Goal: Task Accomplishment & Management: Manage account settings

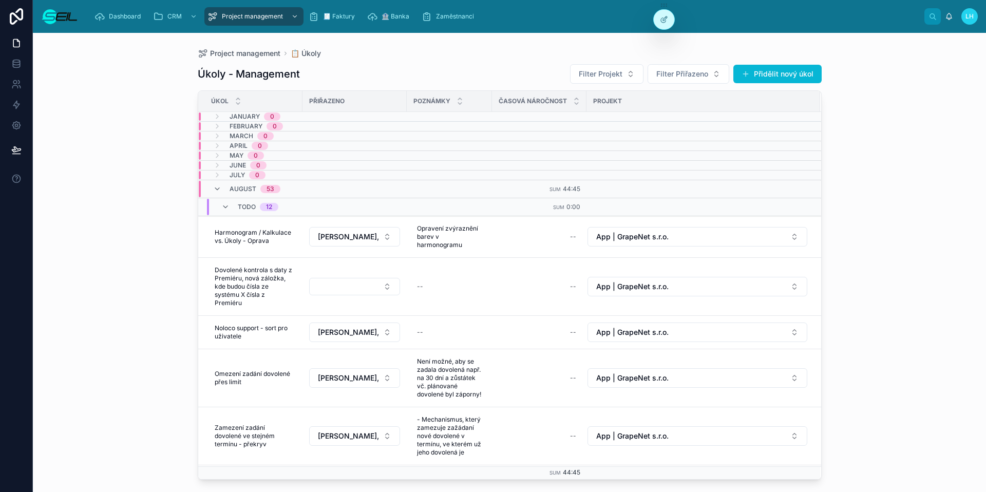
click at [363, 52] on div "Project management 📋 Úkoly" at bounding box center [510, 53] width 624 height 8
drag, startPoint x: 227, startPoint y: 76, endPoint x: 452, endPoint y: 76, distance: 225.4
click at [428, 76] on div "Úkoly - Management Filter Projekt Filter Přiřazeno Přidělit nový úkol" at bounding box center [510, 74] width 624 height 21
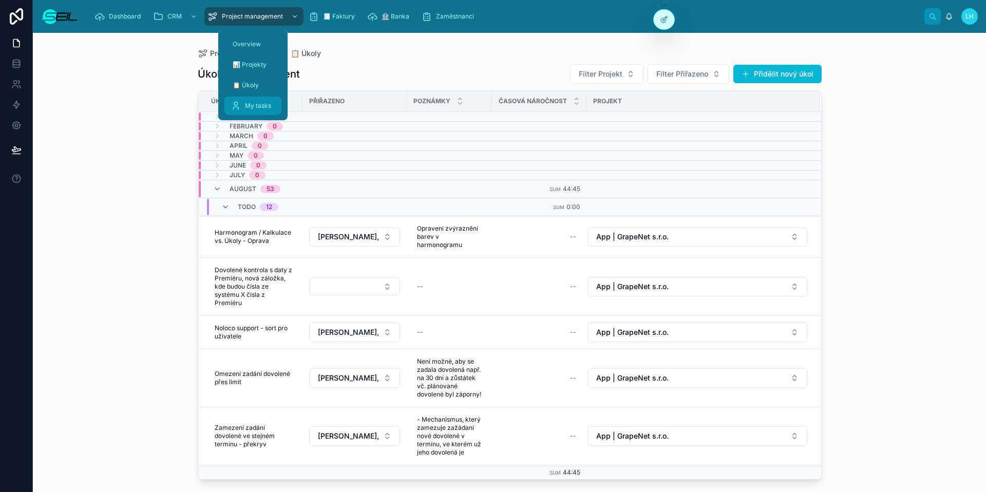
click at [267, 102] on span "My tasks" at bounding box center [258, 106] width 26 height 8
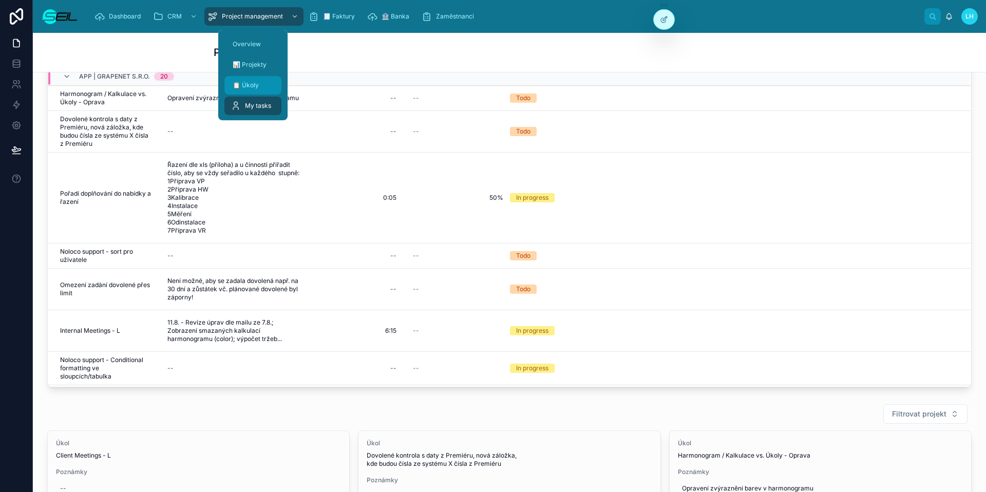
click at [248, 89] on div "📋 Úkoly" at bounding box center [252, 85] width 45 height 16
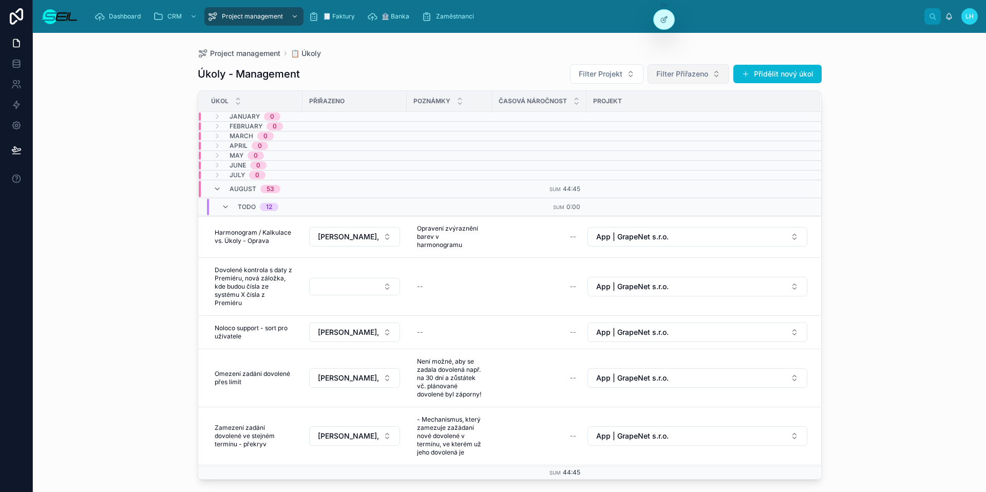
click at [674, 67] on button "Filter Přiřazeno" at bounding box center [688, 74] width 82 height 20
click at [666, 116] on span "[PERSON_NAME], BBA" at bounding box center [670, 115] width 78 height 10
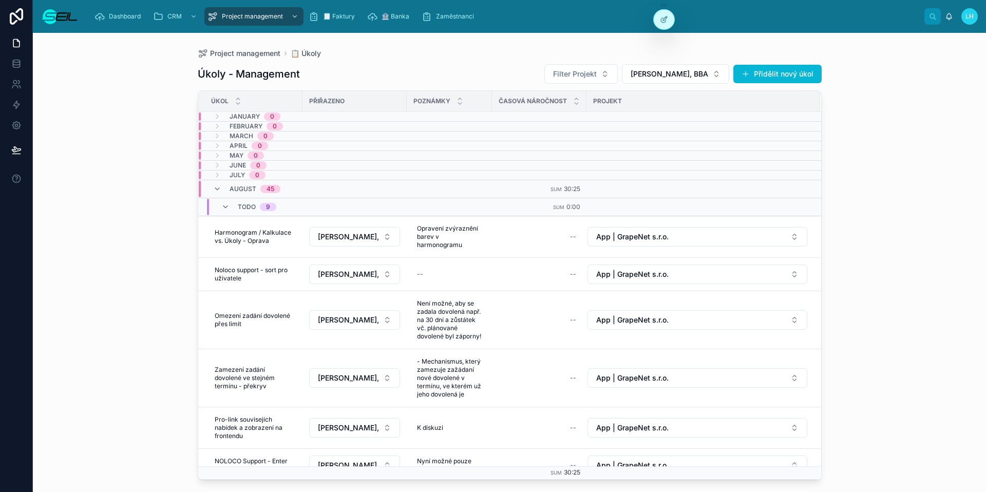
click at [221, 186] on div "August 45" at bounding box center [246, 189] width 67 height 16
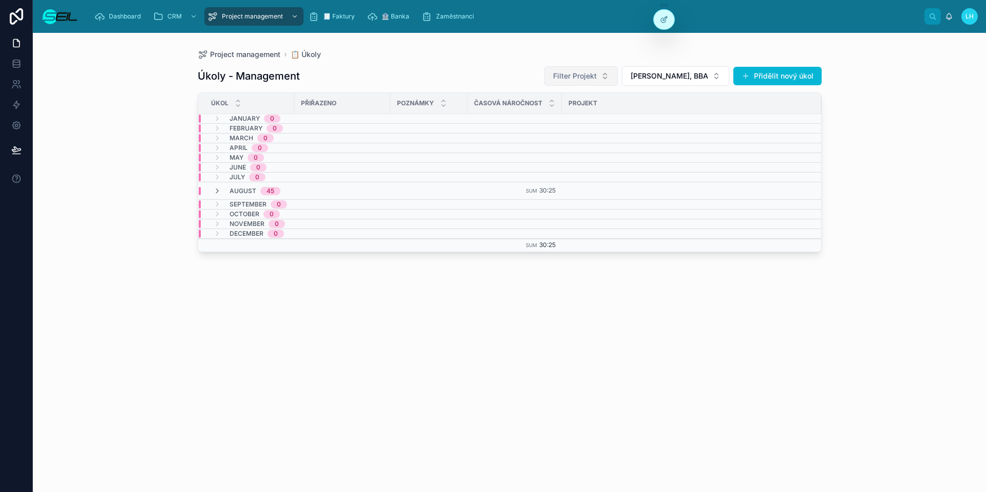
click at [597, 79] on span "Filter Projekt" at bounding box center [575, 76] width 44 height 10
click at [641, 163] on div "App | GrapeNet s.r.o." at bounding box center [599, 167] width 123 height 16
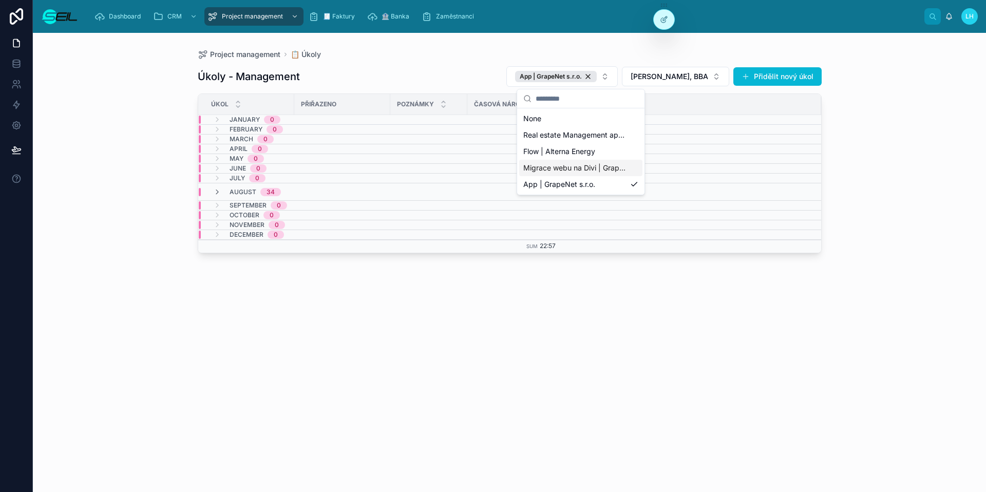
click at [978, 186] on div "Project management 📋 Úkoly Úkoly - Management App | GrapeNet s.r.o. [PERSON_NAM…" at bounding box center [509, 262] width 953 height 459
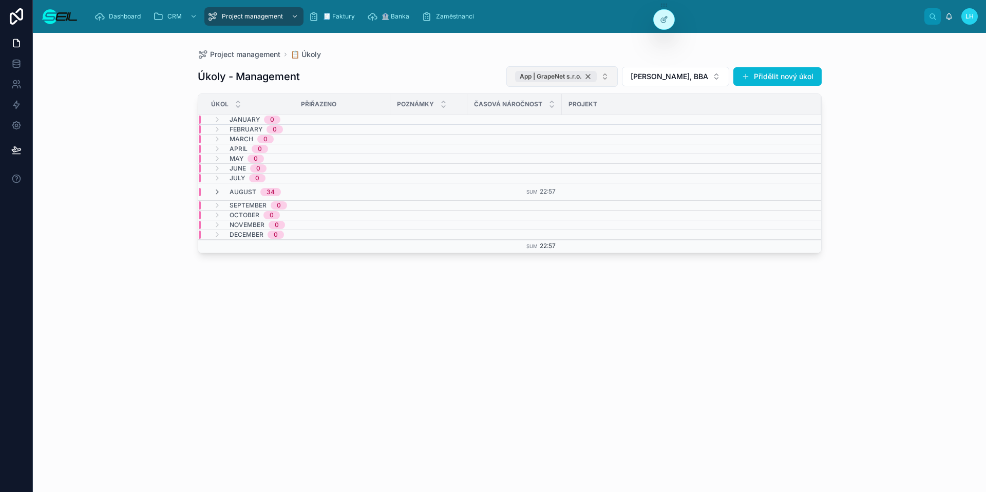
click at [578, 76] on span "App | GrapeNet s.r.o." at bounding box center [550, 76] width 62 height 8
click at [583, 77] on span "Filter Projekt" at bounding box center [575, 76] width 44 height 10
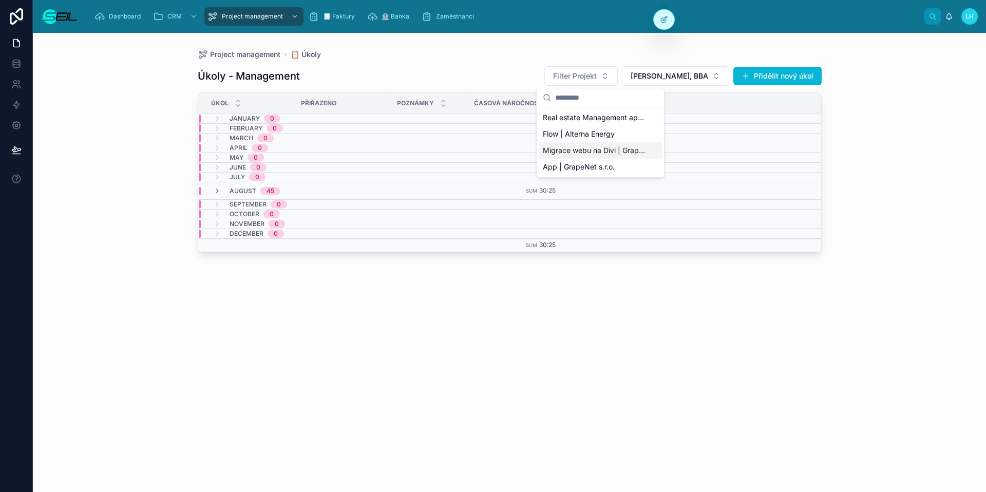
click at [591, 154] on span "Migrace webu na Divi | GrapeNet s.r.o." at bounding box center [594, 150] width 103 height 10
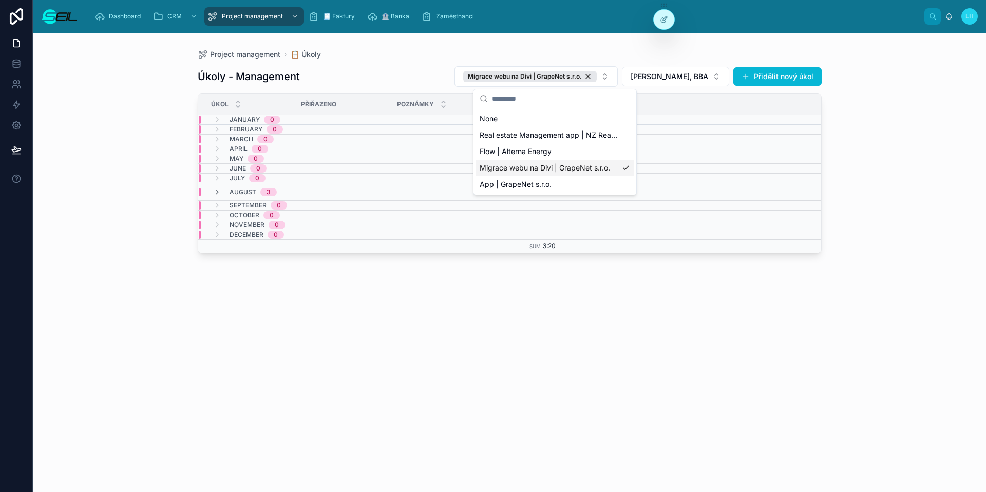
click at [887, 263] on div "Project management 📋 Úkoly Úkoly - Management Migrace webu na Divi | GrapeNet s…" at bounding box center [509, 262] width 953 height 459
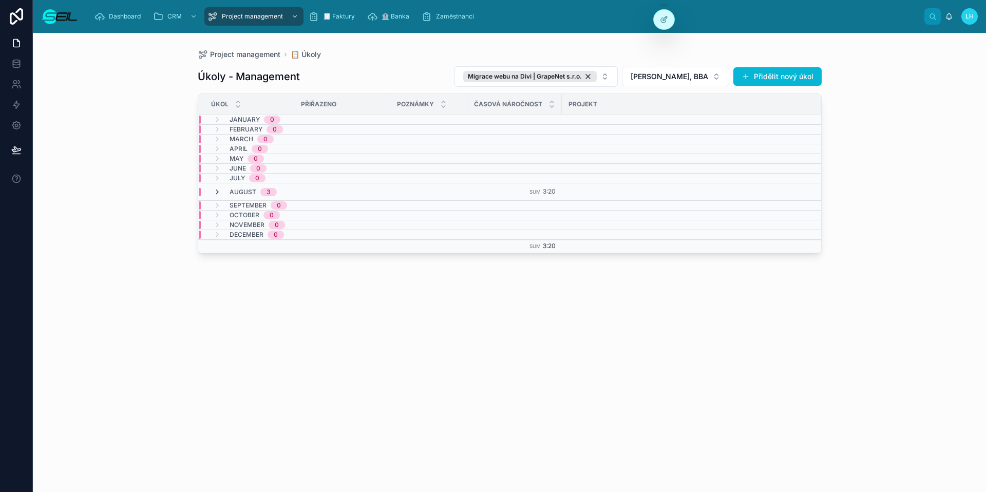
click at [218, 190] on icon at bounding box center [217, 192] width 8 height 8
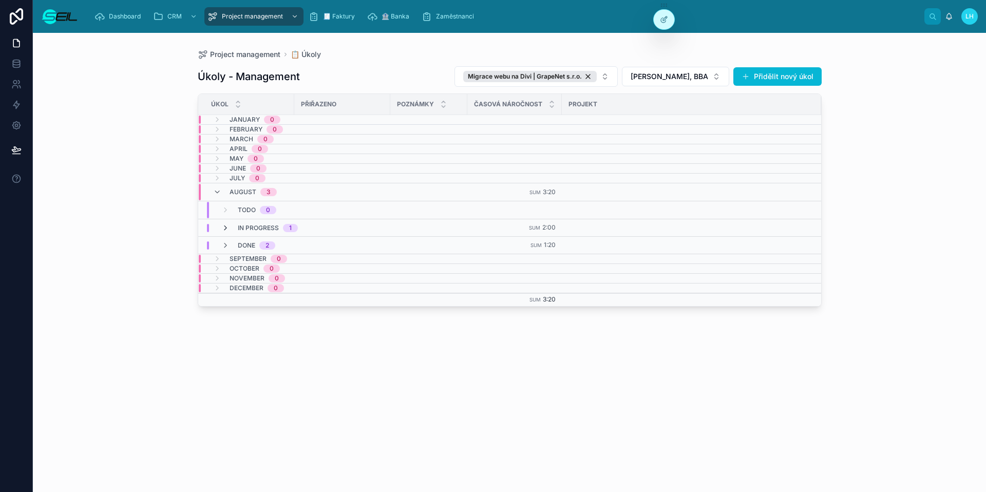
click at [221, 225] on icon at bounding box center [225, 228] width 8 height 8
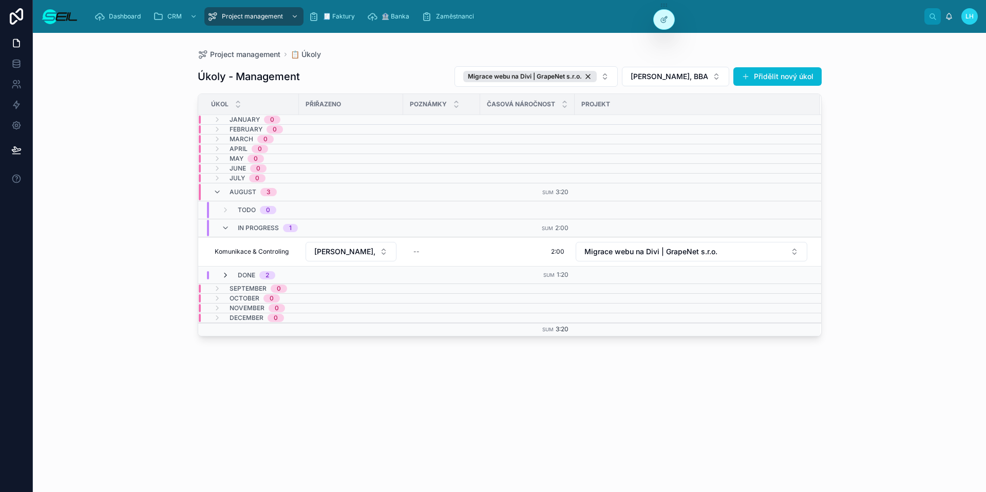
click at [225, 271] on icon at bounding box center [225, 275] width 8 height 8
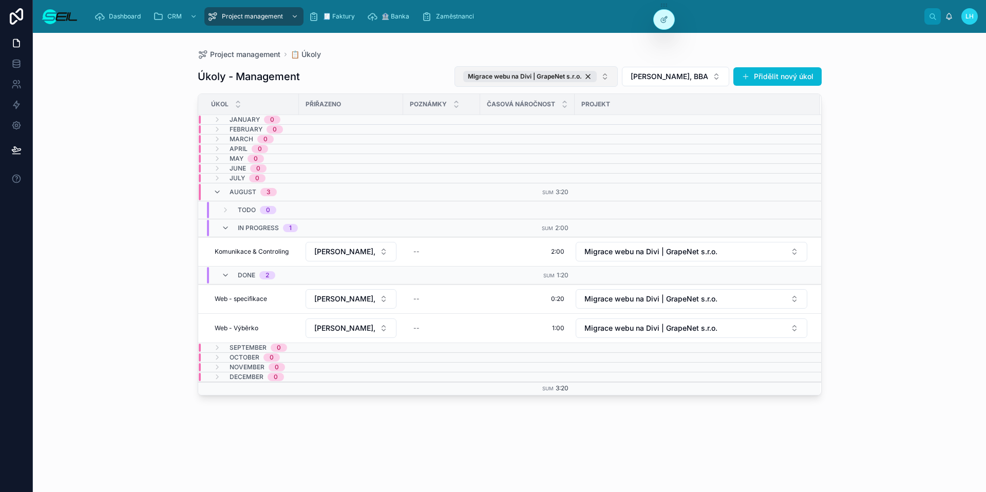
click at [597, 75] on div "Migrace webu na Divi | GrapeNet s.r.o." at bounding box center [529, 76] width 133 height 11
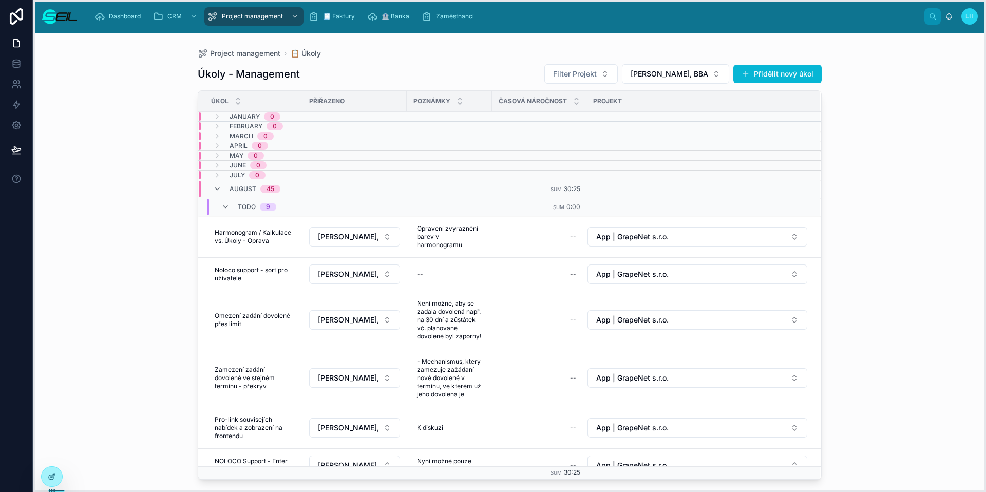
drag, startPoint x: 666, startPoint y: 4, endPoint x: 54, endPoint y: 469, distance: 768.6
click at [48, 488] on icon at bounding box center [47, 491] width 8 height 8
